Goal: Information Seeking & Learning: Learn about a topic

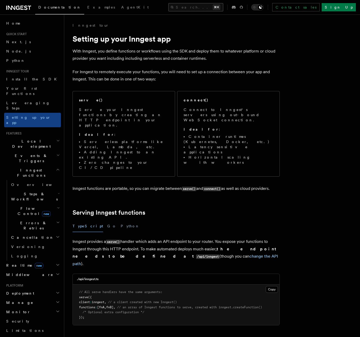
click at [216, 8] on button "Search... ⌘K" at bounding box center [195, 7] width 55 height 8
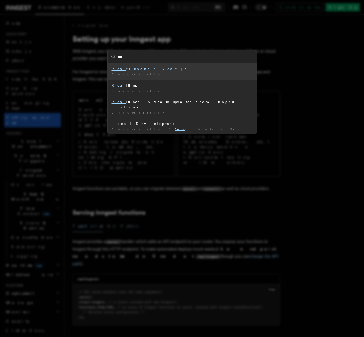
type input "****"
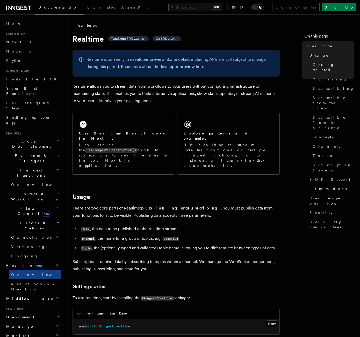
click at [239, 193] on h2 "Usage" at bounding box center [175, 196] width 207 height 7
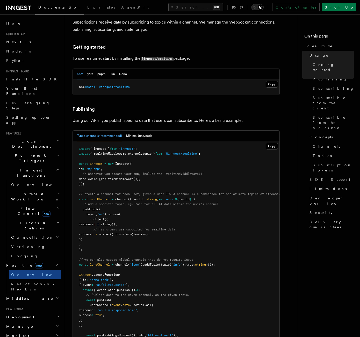
scroll to position [242, 0]
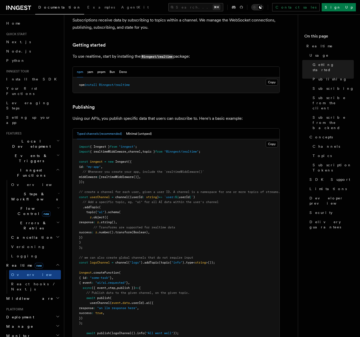
click at [333, 248] on nav "On this page Realtime Usage Getting started Publishing Subscribing Subscribe fr…" at bounding box center [329, 175] width 62 height 323
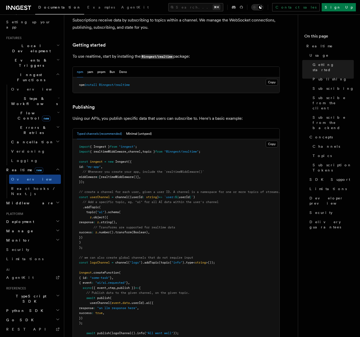
scroll to position [1451, 0]
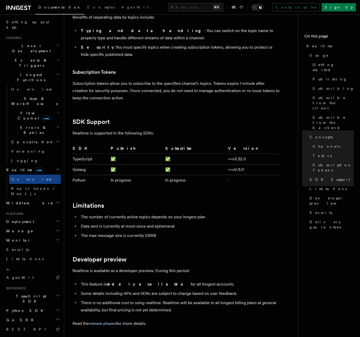
click at [241, 214] on li "The number of currently active topics depends on your Inngest plan" at bounding box center [179, 217] width 200 height 7
click at [244, 214] on li "The number of currently active topics depends on your Inngest plan" at bounding box center [179, 217] width 200 height 7
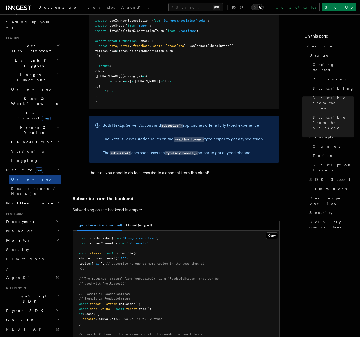
scroll to position [879, 0]
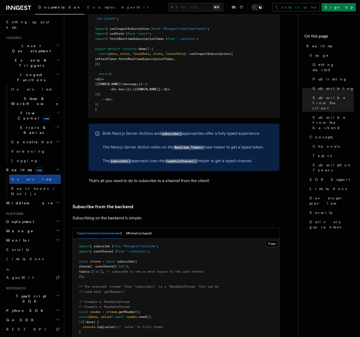
click at [240, 182] on article "Features Realtime TypeScript SDK v3.32.0+ Go SDK v0.9.0+ Realtime is currently …" at bounding box center [182, 126] width 221 height 1964
click at [239, 185] on article "Features Realtime TypeScript SDK v3.32.0+ Go SDK v0.9.0+ Realtime is currently …" at bounding box center [182, 126] width 221 height 1964
click at [135, 228] on button "Minimal (untyped)" at bounding box center [139, 233] width 26 height 11
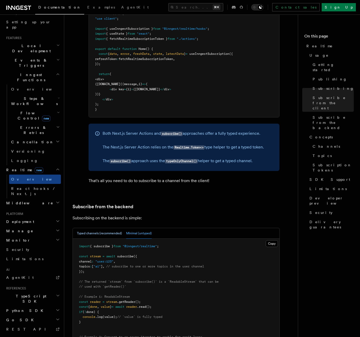
click at [107, 228] on button "Typed channels (recommended)" at bounding box center [99, 233] width 45 height 11
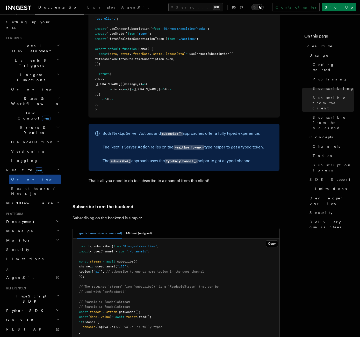
click at [197, 215] on p "Subscribing on the backend is simple:" at bounding box center [175, 218] width 207 height 7
click at [190, 203] on h3 "Subscribe from the backend" at bounding box center [175, 206] width 207 height 7
click at [337, 32] on div "On this page Realtime Usage Getting started Publishing Subscribing Subscribe fr…" at bounding box center [328, 131] width 49 height 201
click at [136, 228] on button "Minimal (untyped)" at bounding box center [139, 233] width 26 height 11
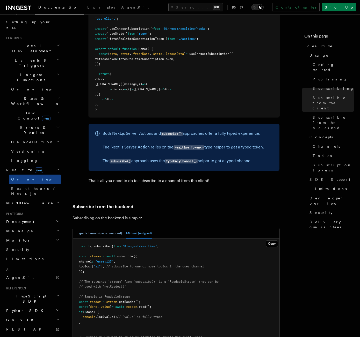
click at [97, 228] on button "Typed channels (recommended)" at bounding box center [99, 233] width 45 height 11
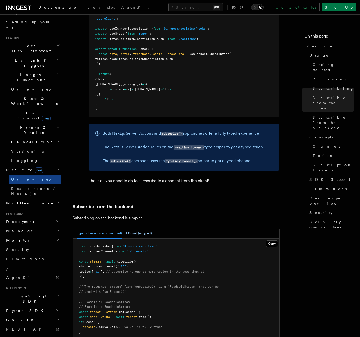
drag, startPoint x: 144, startPoint y: 217, endPoint x: 144, endPoint y: 222, distance: 5.2
click at [144, 228] on button "Minimal (untyped)" at bounding box center [139, 233] width 26 height 11
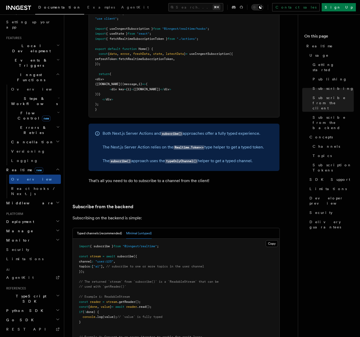
click at [144, 228] on button "Minimal (untyped)" at bounding box center [139, 233] width 26 height 11
click at [107, 228] on button "Typed channels (recommended)" at bounding box center [99, 233] width 45 height 11
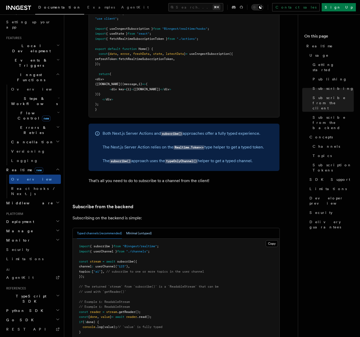
drag, startPoint x: 141, startPoint y: 223, endPoint x: 138, endPoint y: 224, distance: 3.4
click at [141, 228] on button "Minimal (untyped)" at bounding box center [139, 233] width 26 height 11
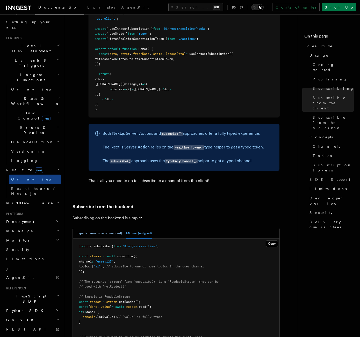
click at [102, 228] on button "Typed channels (recommended)" at bounding box center [99, 233] width 45 height 11
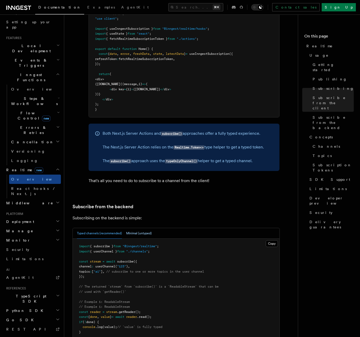
click at [143, 228] on button "Minimal (untyped)" at bounding box center [139, 233] width 26 height 11
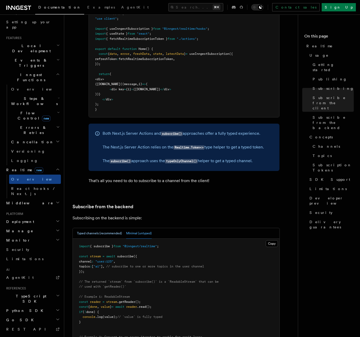
click at [102, 228] on button "Typed channels (recommended)" at bounding box center [99, 233] width 45 height 11
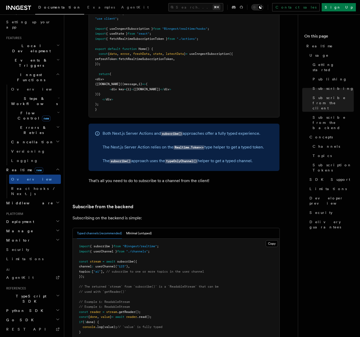
click at [197, 203] on h3 "Subscribe from the backend" at bounding box center [175, 206] width 207 height 7
click at [242, 177] on div "Subscribe to a channel Once you have a token, you can subscribe to a channel by…" at bounding box center [177, 71] width 203 height 240
click at [269, 186] on article "Features Realtime TypeScript SDK v3.32.0+ Go SDK v0.9.0+ Realtime is currently …" at bounding box center [182, 126] width 221 height 1964
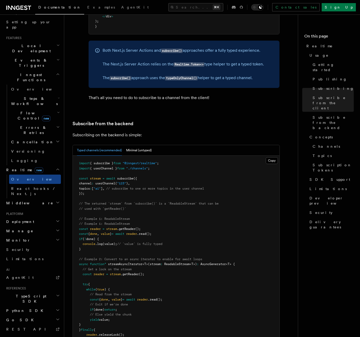
scroll to position [963, 0]
click at [221, 120] on h3 "Subscribe from the backend" at bounding box center [175, 123] width 207 height 7
click at [221, 131] on p "Subscribing on the backend is simple:" at bounding box center [175, 134] width 207 height 7
click at [222, 115] on article "Features Realtime TypeScript SDK v3.32.0+ Go SDK v0.9.0+ Realtime is currently …" at bounding box center [182, 42] width 221 height 1964
click at [233, 120] on h3 "Subscribe from the backend" at bounding box center [175, 123] width 207 height 7
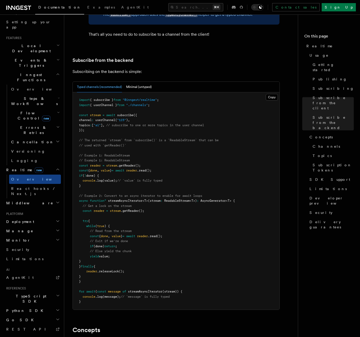
scroll to position [1025, 0]
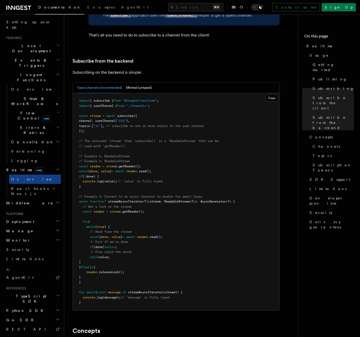
click at [328, 228] on nav "On this page Realtime Usage Getting started Publishing Subscribing Subscribe fr…" at bounding box center [329, 175] width 62 height 323
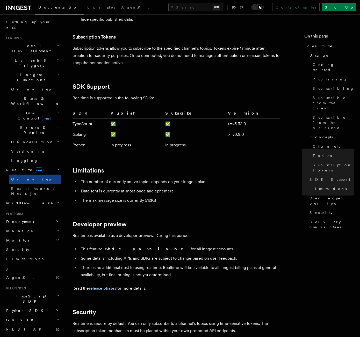
scroll to position [1480, 0]
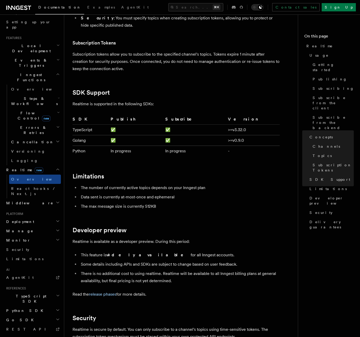
click at [81, 146] on td "Python" at bounding box center [90, 151] width 36 height 11
click at [80, 146] on td "Python" at bounding box center [90, 151] width 36 height 11
click at [229, 184] on ul "The number of currently active topics depends on your Inngest plan Data sent is…" at bounding box center [175, 197] width 207 height 26
click at [210, 173] on h2 "Limitations" at bounding box center [175, 176] width 207 height 7
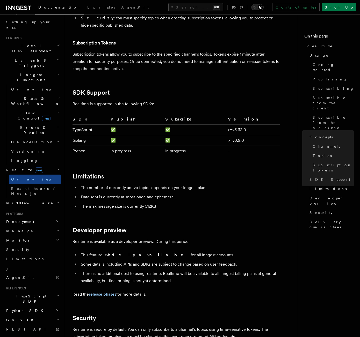
click at [299, 243] on nav "On this page Realtime Usage Getting started Publishing Subscribing Subscribe fr…" at bounding box center [329, 175] width 62 height 323
click at [258, 184] on ul "The number of currently active topics depends on your Inngest plan Data sent is…" at bounding box center [175, 197] width 207 height 26
